Goal: Find specific page/section: Find specific page/section

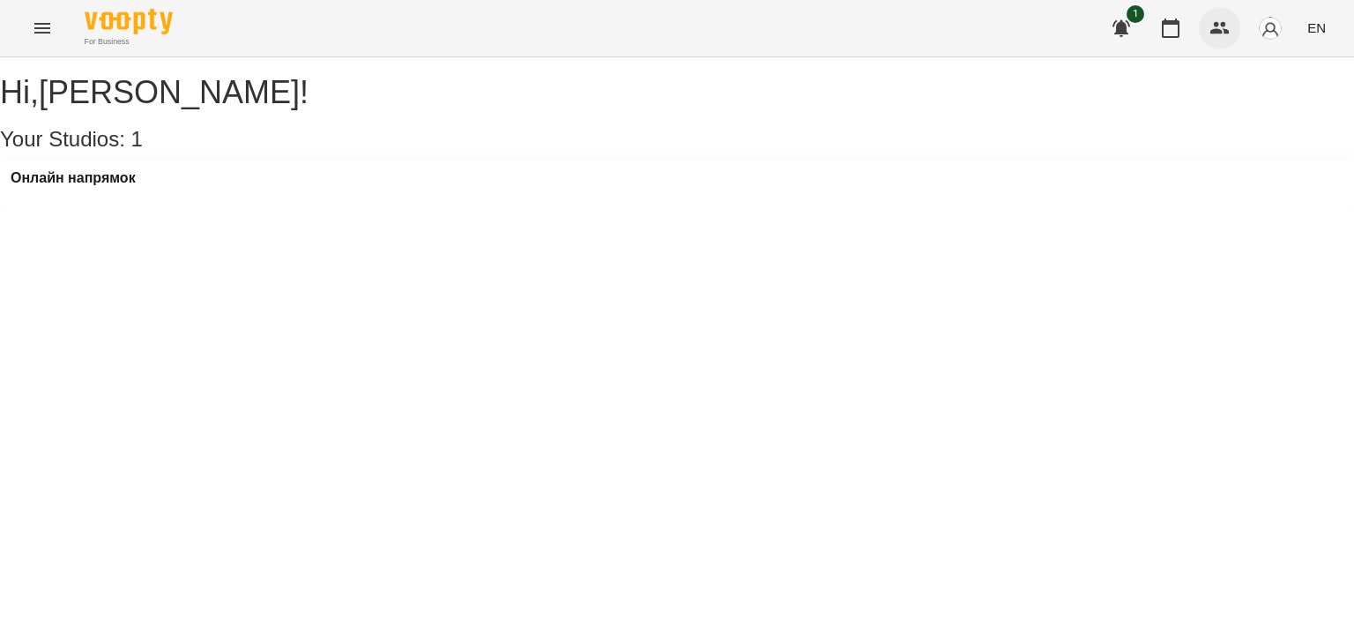
click at [1225, 31] on icon "button" at bounding box center [1220, 28] width 21 height 21
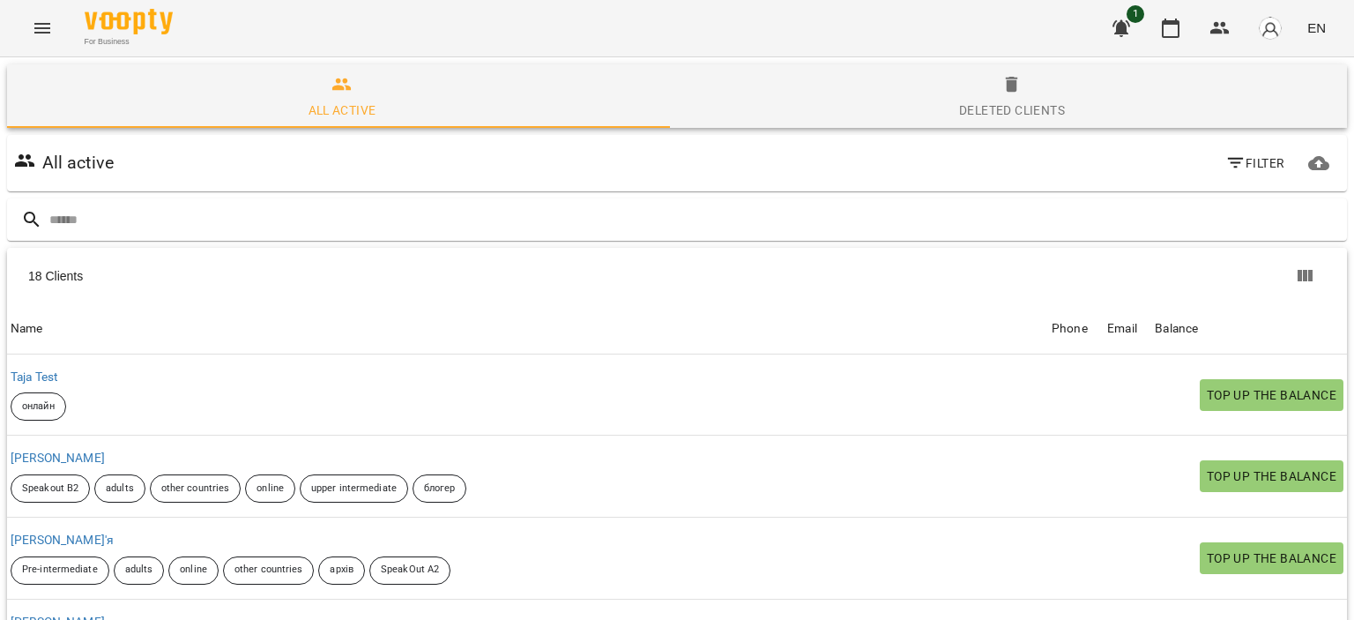
click at [1265, 21] on img "button" at bounding box center [1270, 28] width 25 height 25
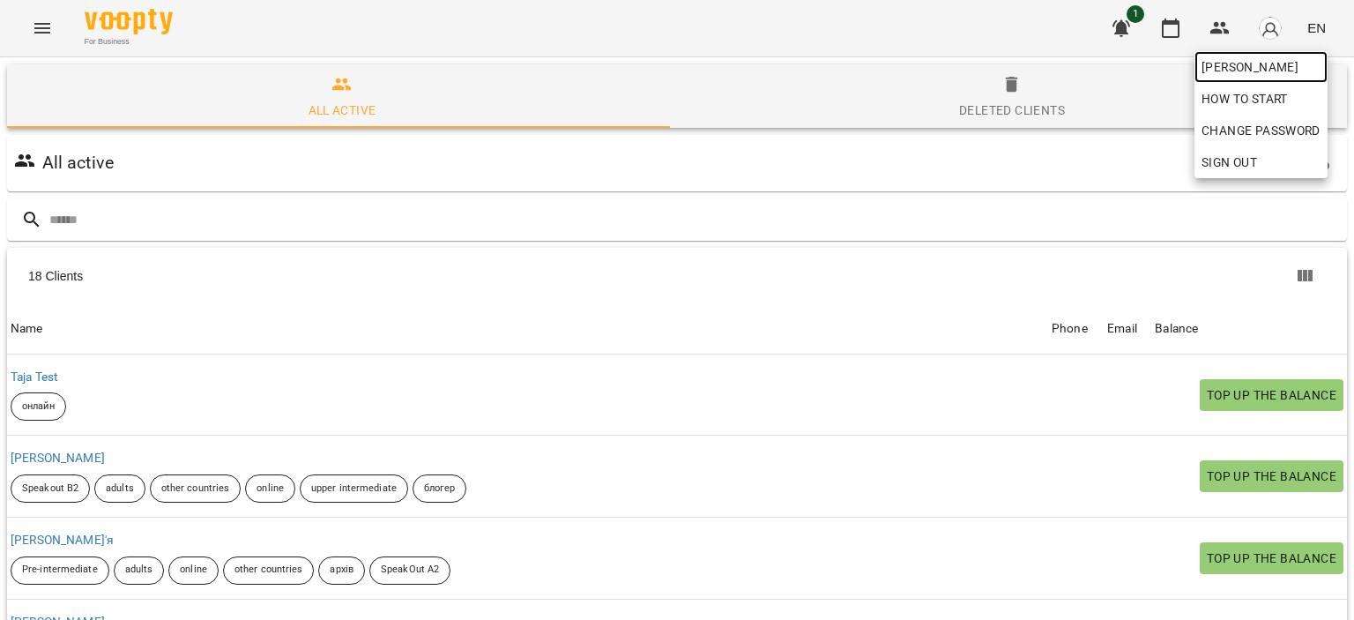
click at [1256, 58] on span "[PERSON_NAME]" at bounding box center [1261, 66] width 119 height 21
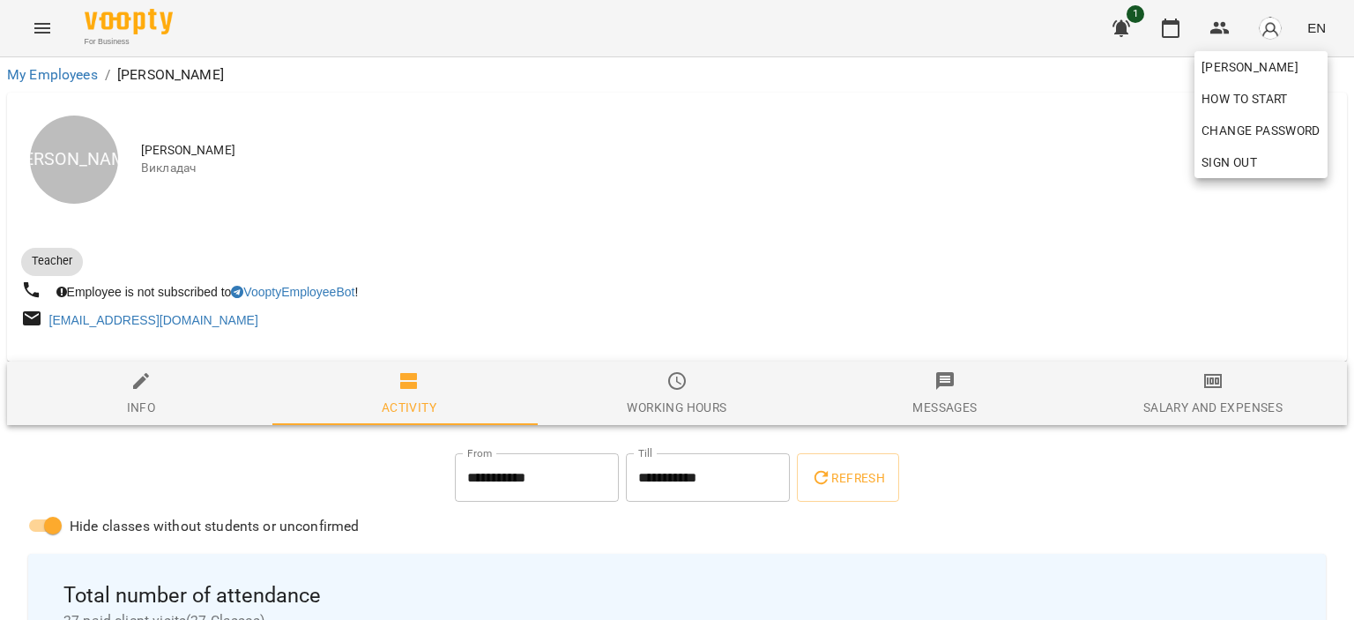
click at [848, 193] on div at bounding box center [677, 310] width 1354 height 620
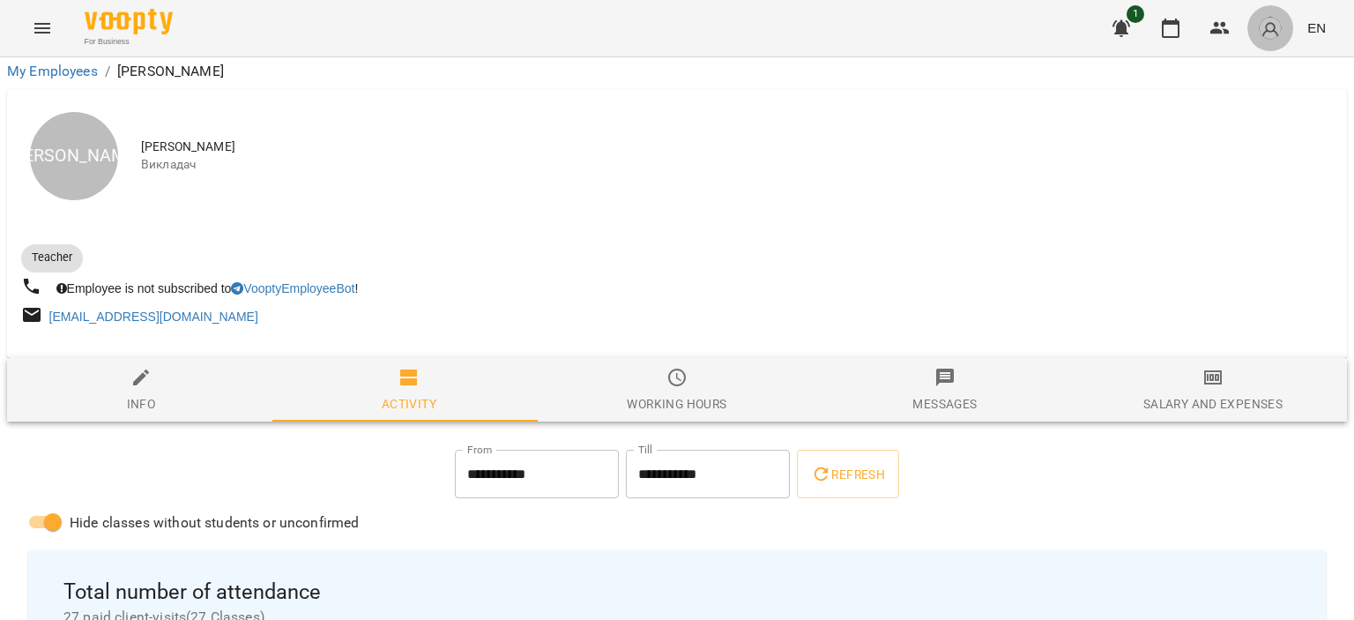
scroll to position [617, 0]
